Goal: Find contact information: Find contact information

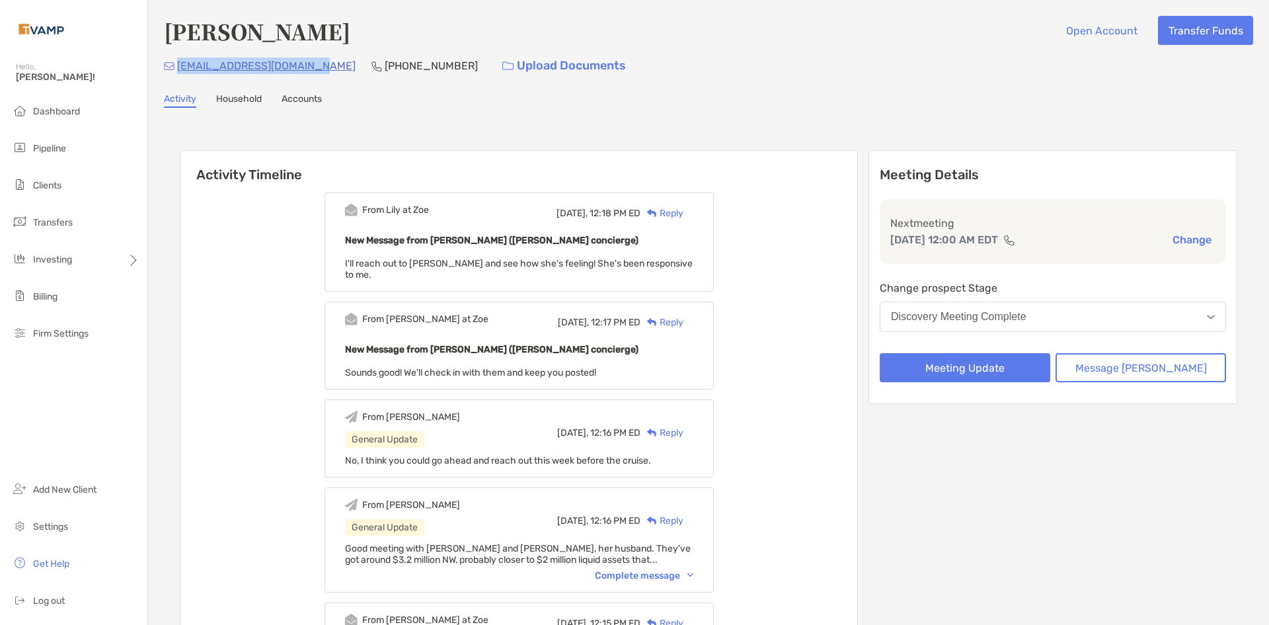
drag, startPoint x: 330, startPoint y: 66, endPoint x: 178, endPoint y: 69, distance: 152.1
click at [178, 69] on div "everywoman30@hotmail.com (386) 848-3611 Upload Documents" at bounding box center [708, 66] width 1089 height 28
copy p "everywoman30@hotmail.com"
